Goal: Navigation & Orientation: Find specific page/section

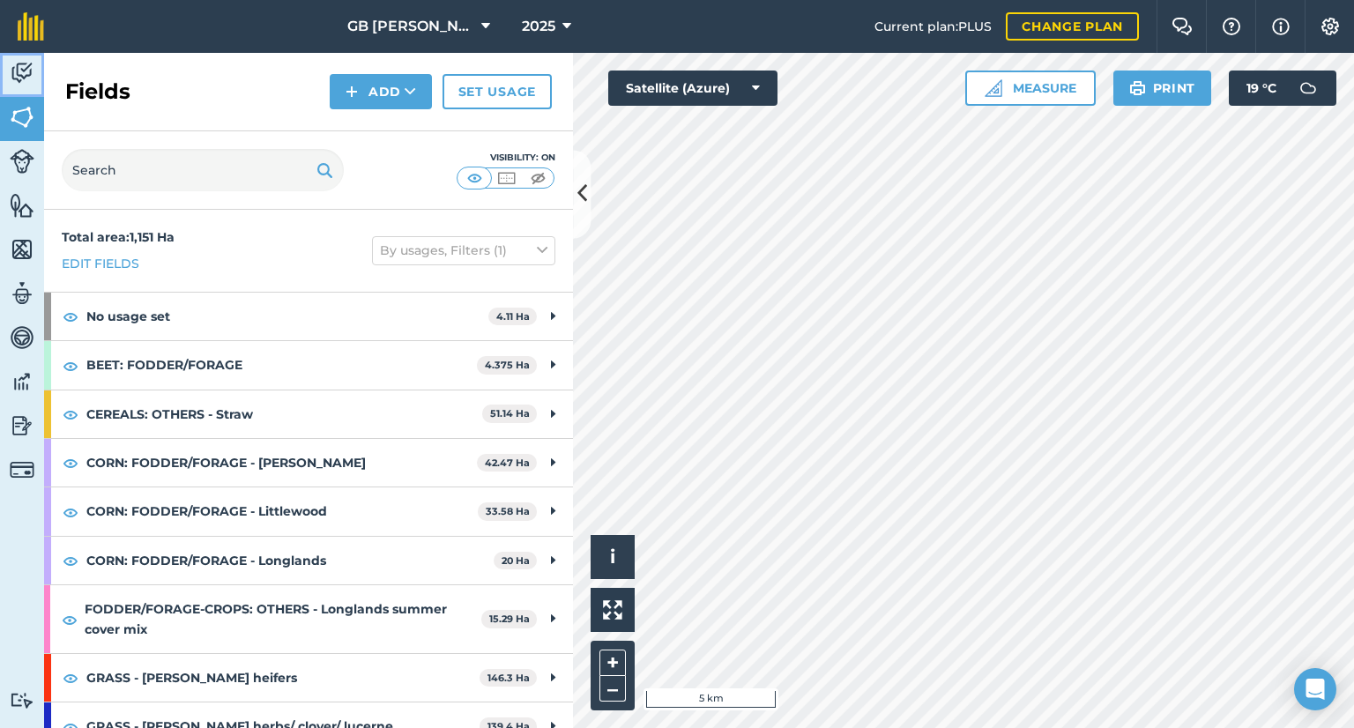
click at [11, 85] on img at bounding box center [22, 73] width 25 height 26
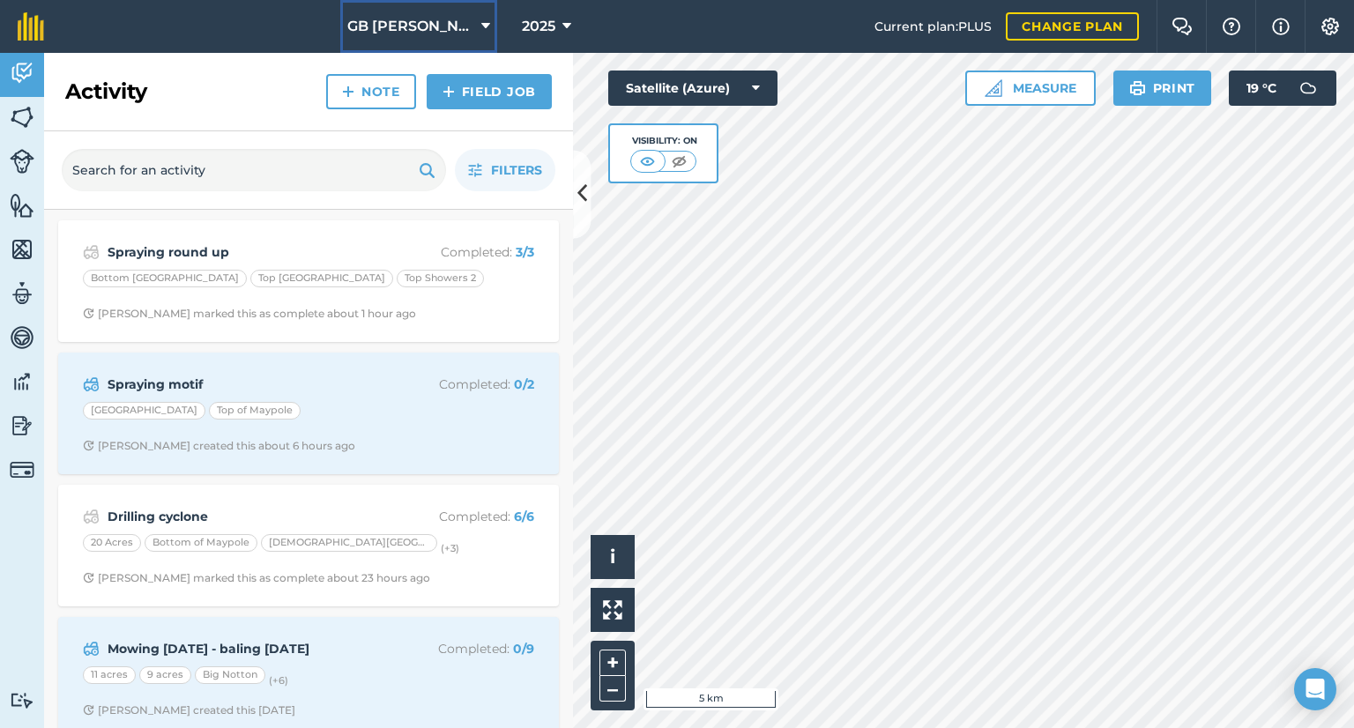
click at [444, 37] on button "GB [PERSON_NAME] Farms" at bounding box center [418, 26] width 157 height 53
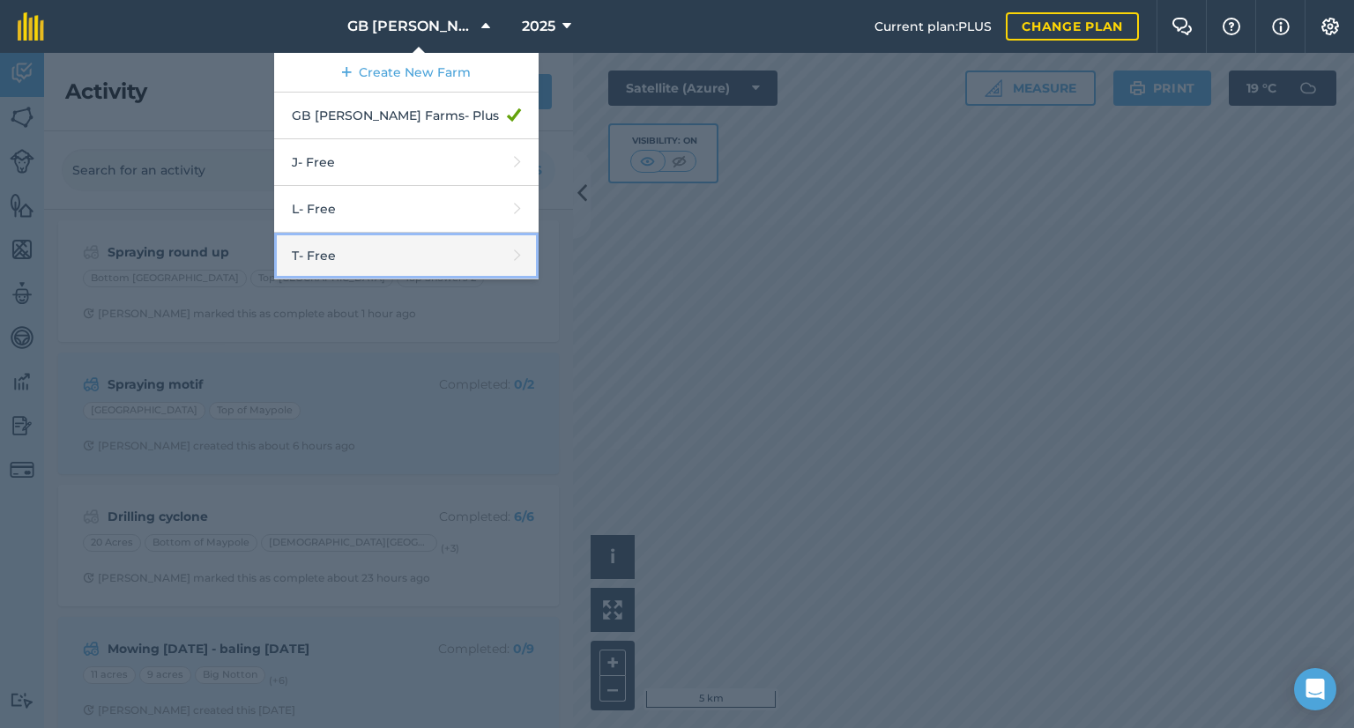
click at [385, 242] on link "T - Free" at bounding box center [406, 256] width 264 height 47
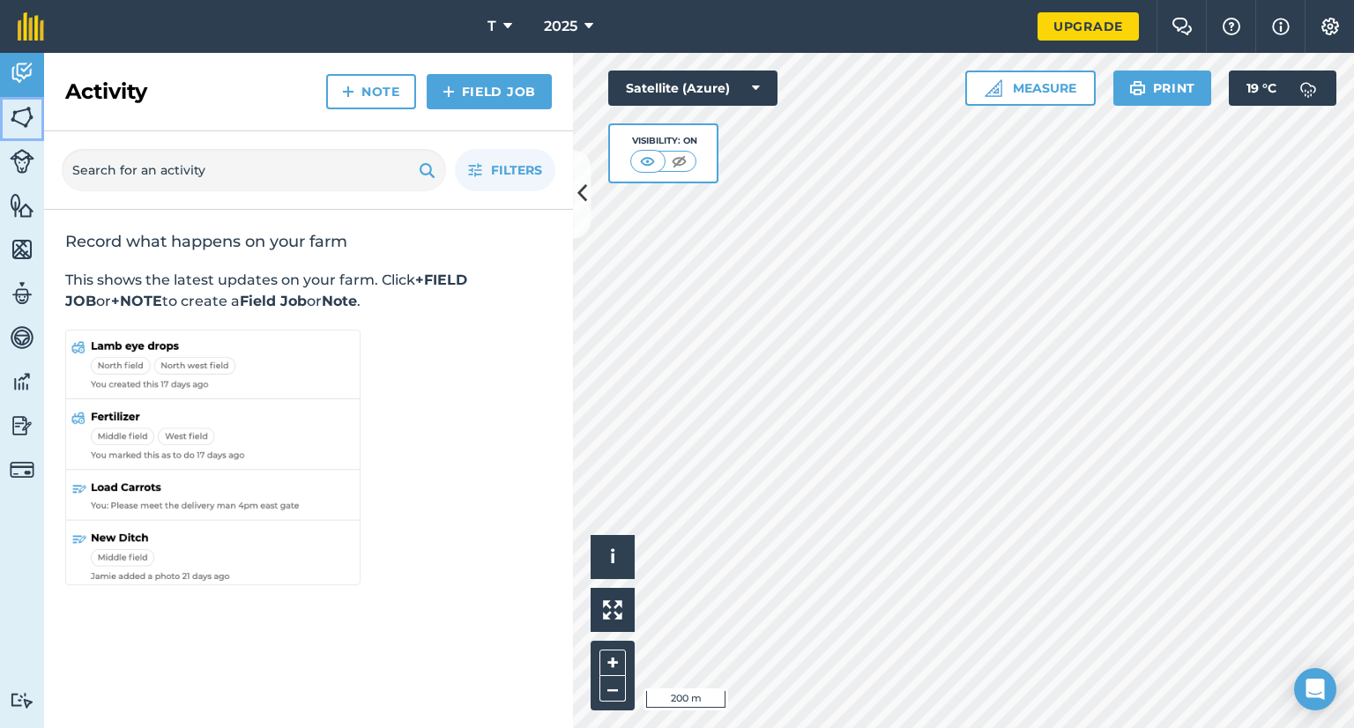
click at [11, 137] on link "Fields" at bounding box center [22, 119] width 44 height 44
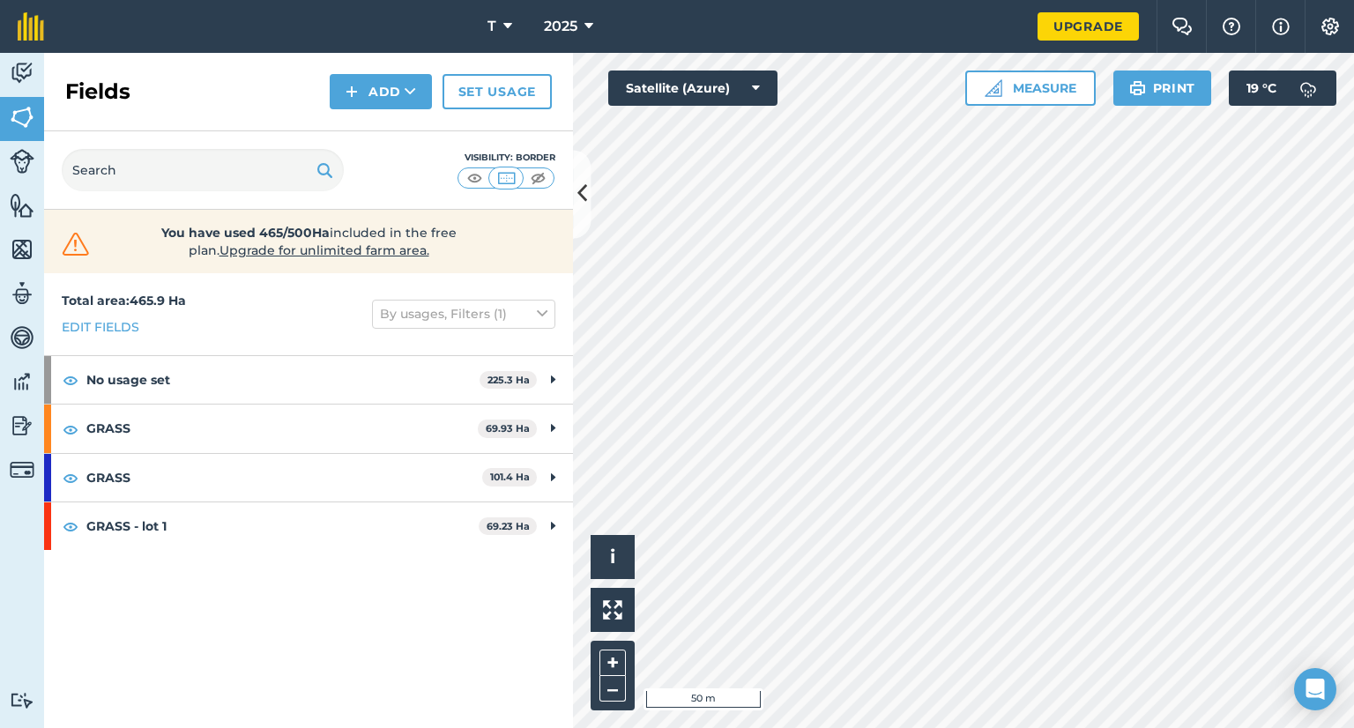
click at [753, 727] on html "T 2025 Upgrade Farm Chat Help Info Settings Map printing is not available on ou…" at bounding box center [677, 364] width 1354 height 728
click at [33, 160] on img at bounding box center [22, 161] width 25 height 25
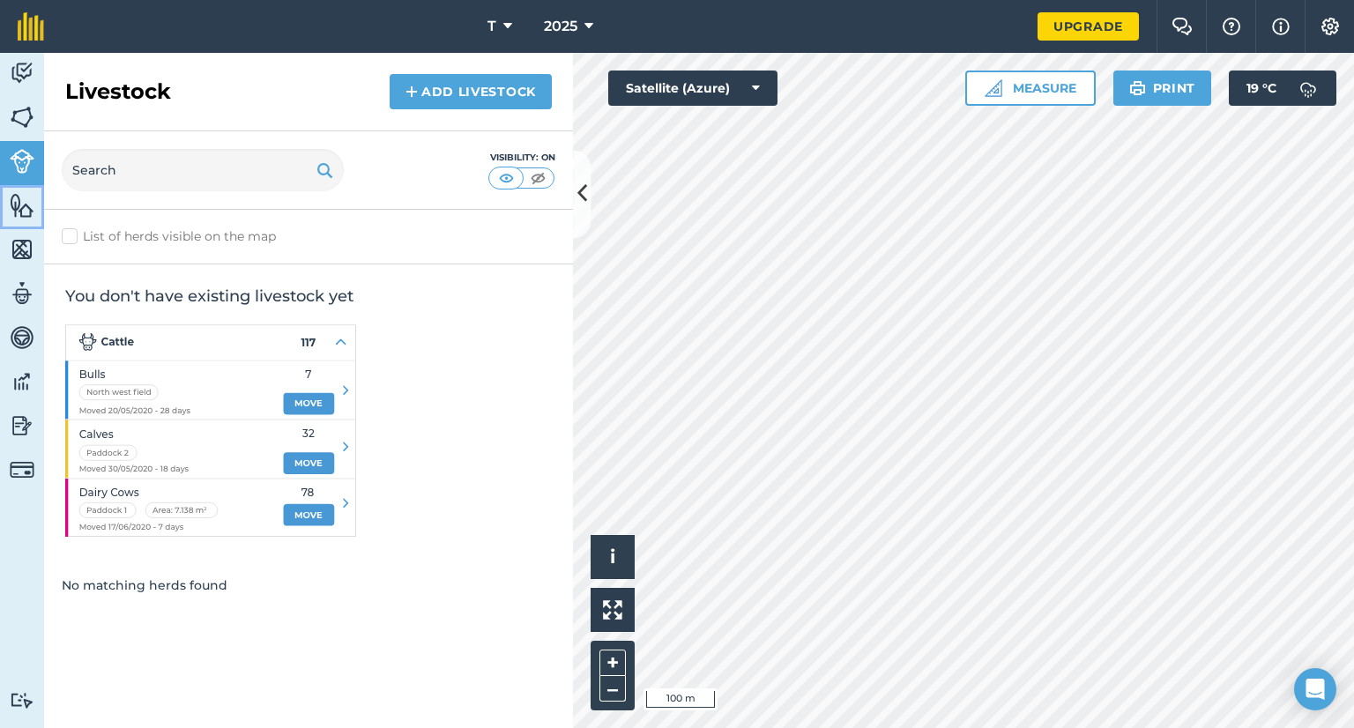
click at [18, 200] on img at bounding box center [22, 205] width 25 height 26
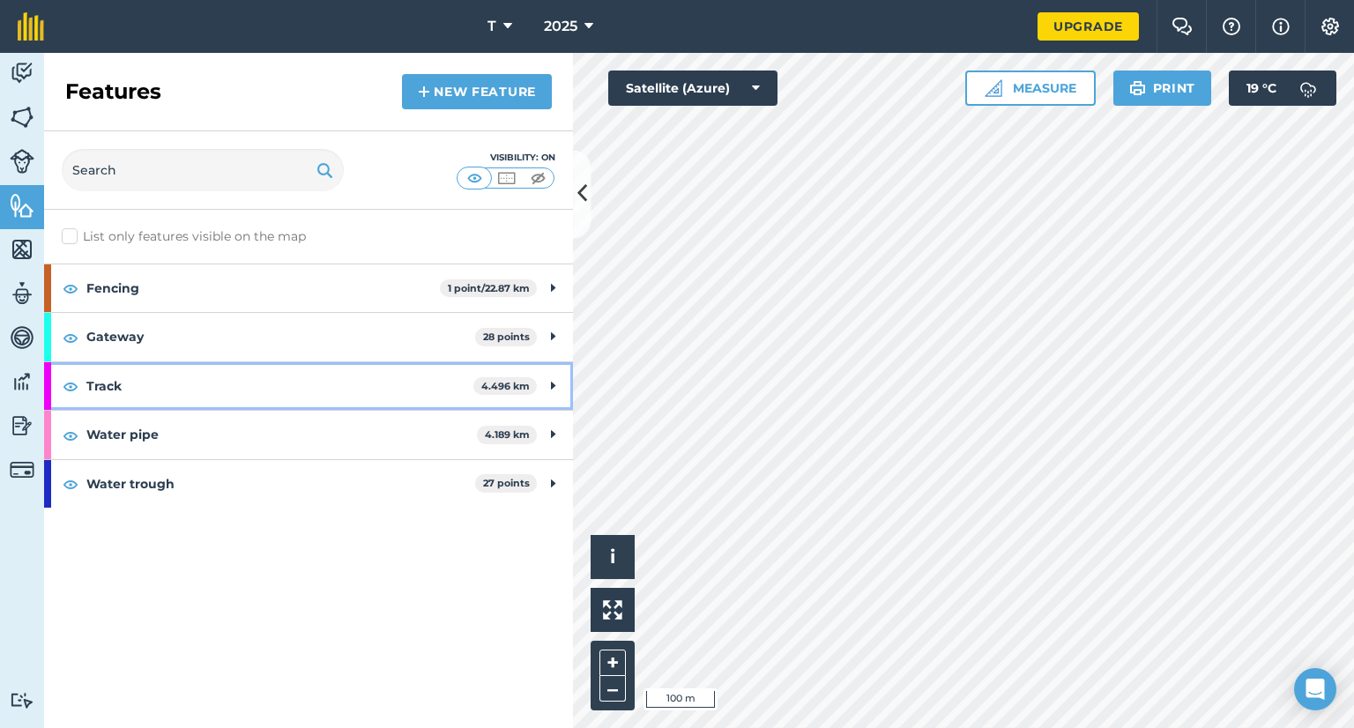
click at [159, 392] on strong "Track" at bounding box center [279, 386] width 387 height 48
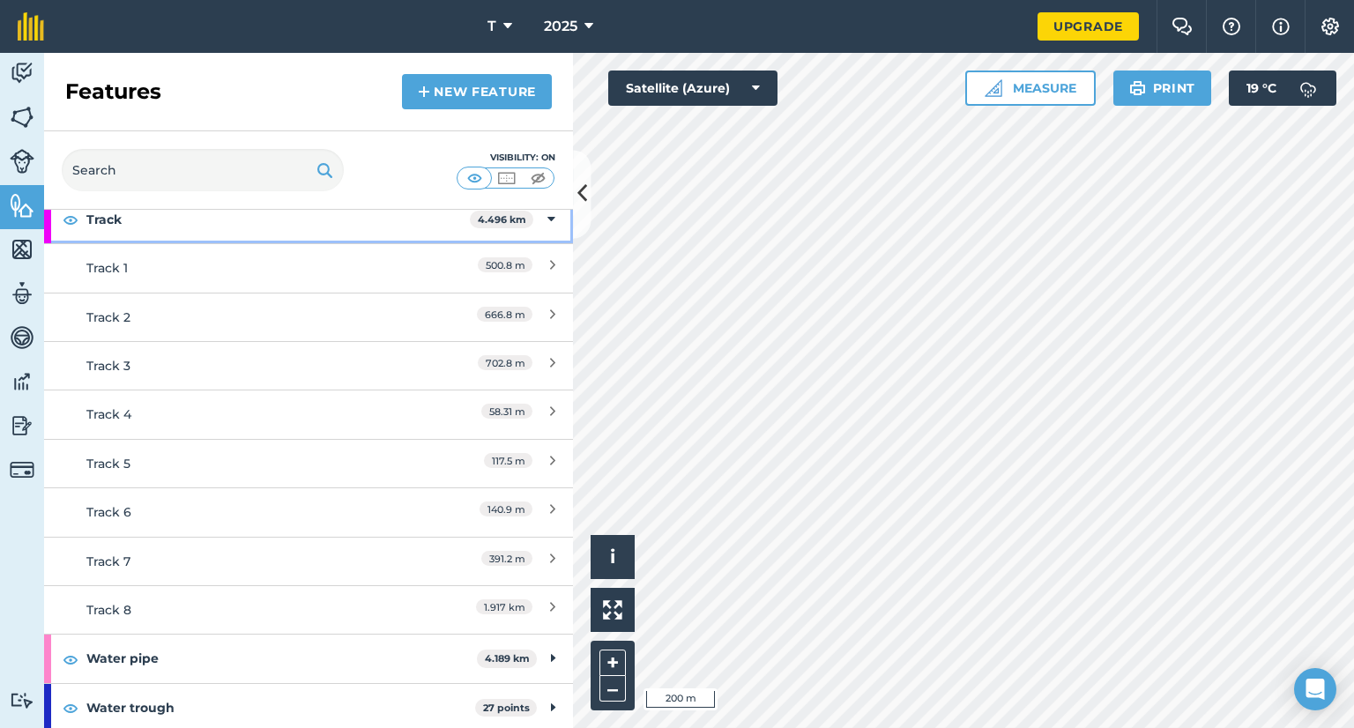
scroll to position [167, 0]
click at [13, 78] on img at bounding box center [22, 73] width 25 height 26
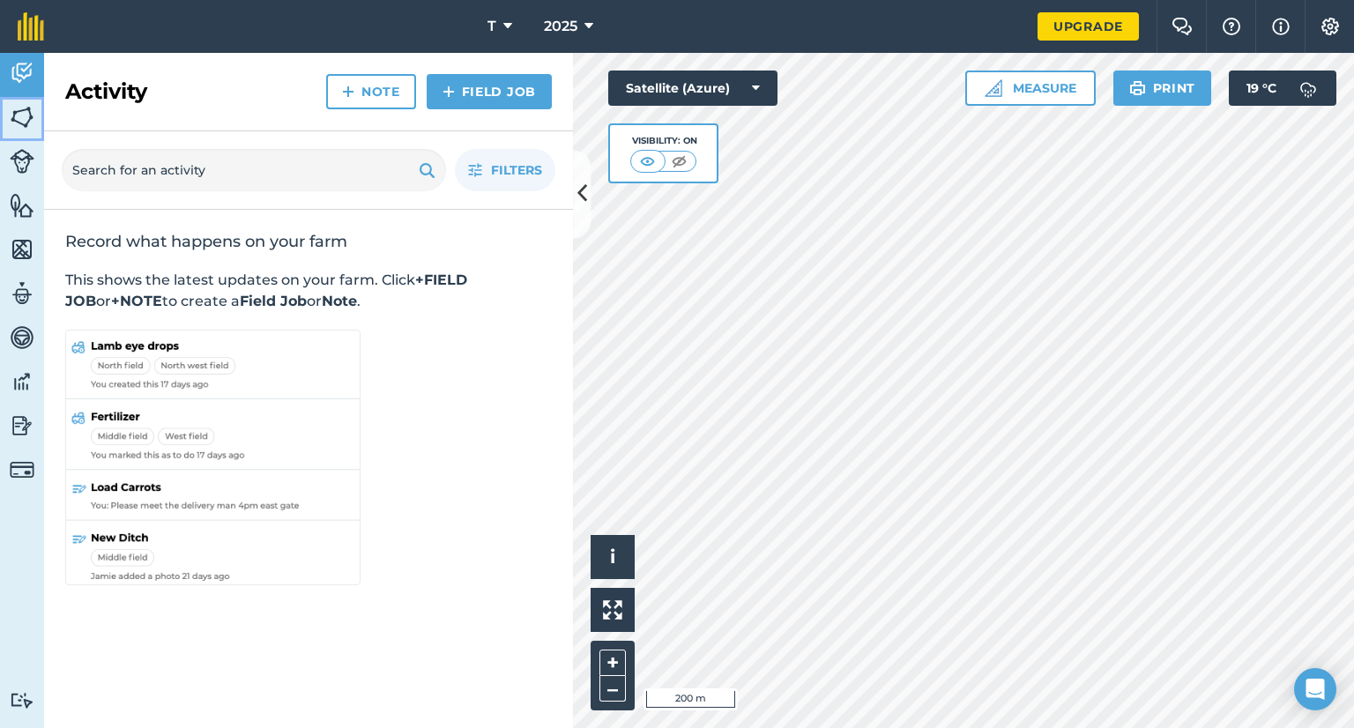
click at [25, 132] on link "Fields" at bounding box center [22, 119] width 44 height 44
